Goal: Transaction & Acquisition: Purchase product/service

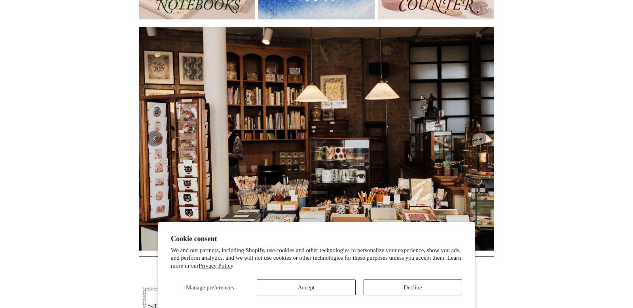
scroll to position [135, 0]
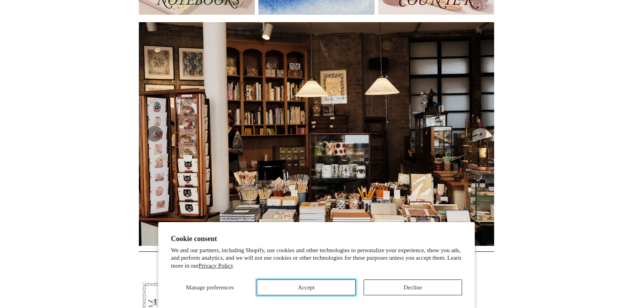
drag, startPoint x: 324, startPoint y: 288, endPoint x: 335, endPoint y: 287, distance: 11.1
click at [324, 288] on button "Accept" at bounding box center [306, 287] width 99 height 16
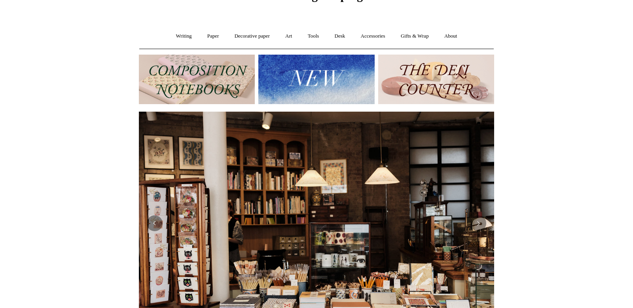
scroll to position [0, 0]
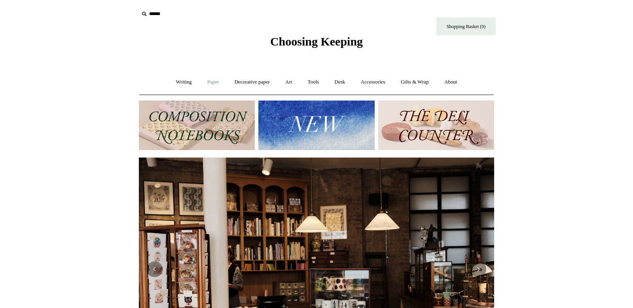
click at [208, 83] on link "Paper +" at bounding box center [213, 82] width 26 height 21
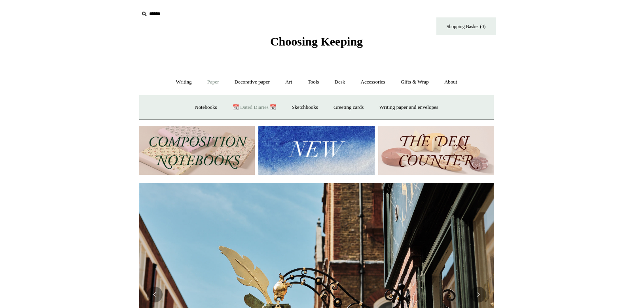
scroll to position [0, 355]
click at [245, 108] on link "📆 Dated Diaries 📆" at bounding box center [255, 107] width 58 height 21
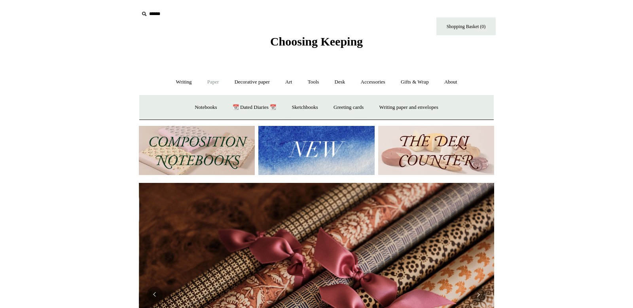
scroll to position [0, 711]
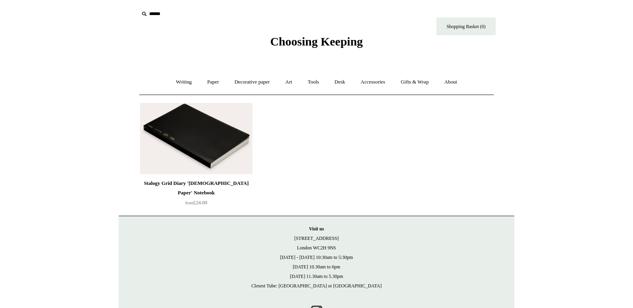
scroll to position [2, 0]
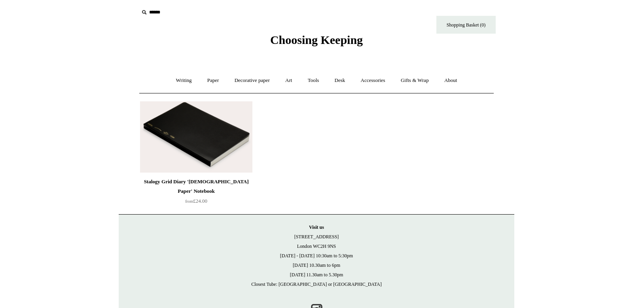
click at [178, 114] on img at bounding box center [196, 136] width 112 height 71
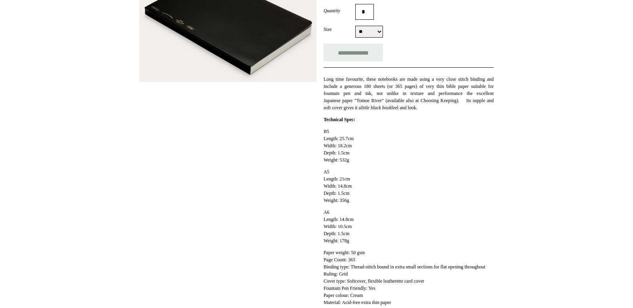
scroll to position [150, 0]
